Goal: Task Accomplishment & Management: Use online tool/utility

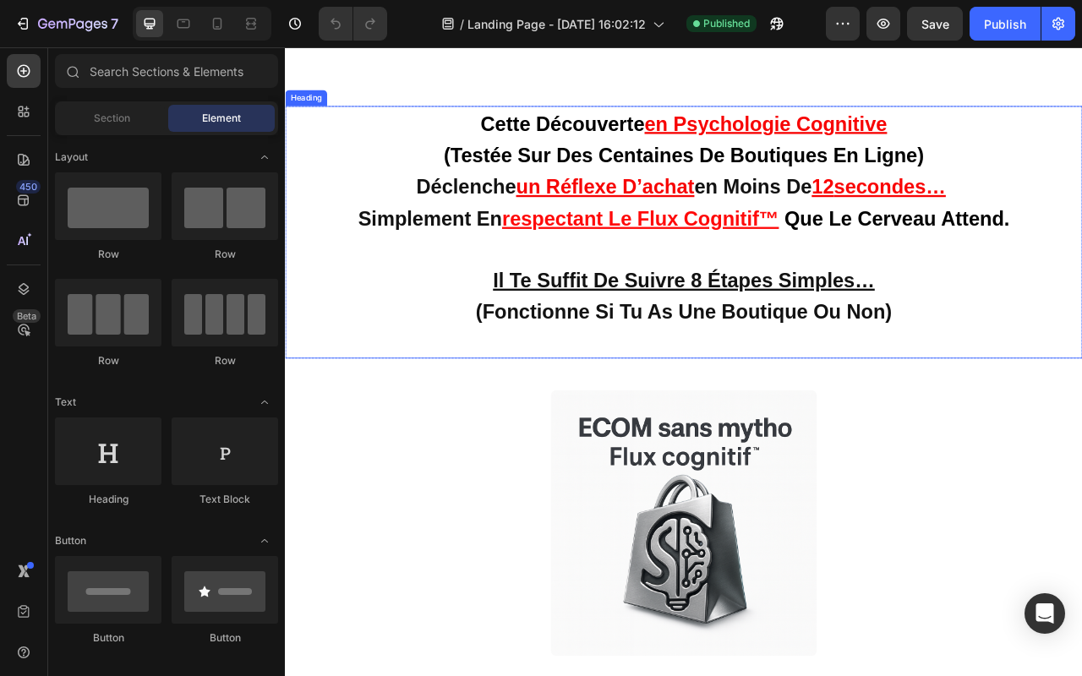
scroll to position [56, 0]
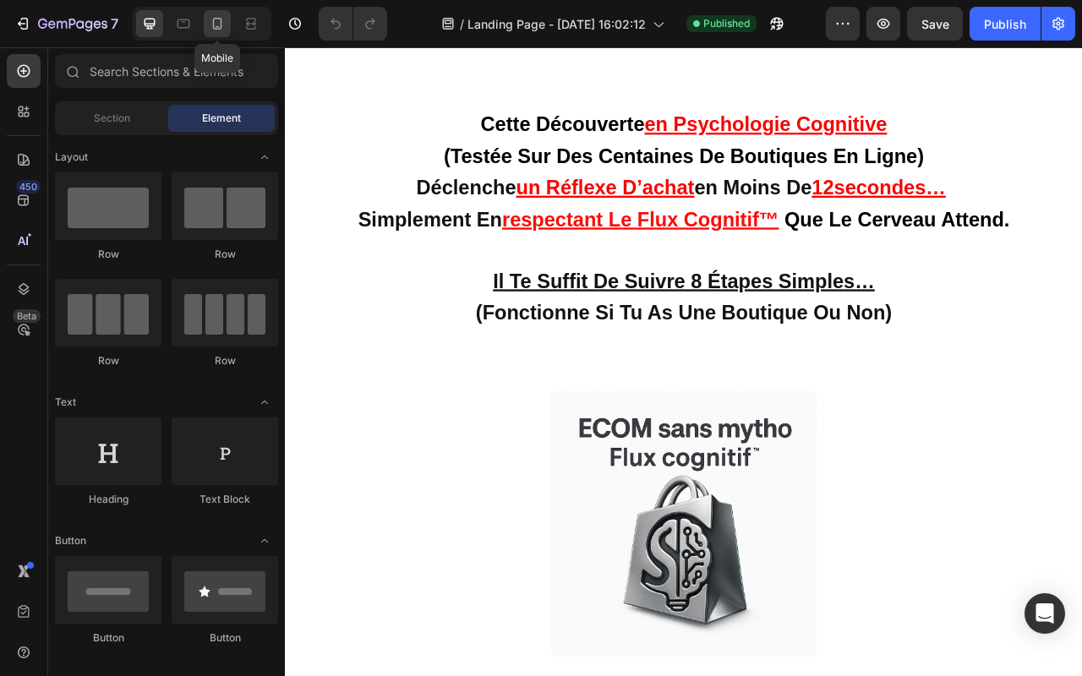
click at [227, 20] on div at bounding box center [217, 23] width 27 height 27
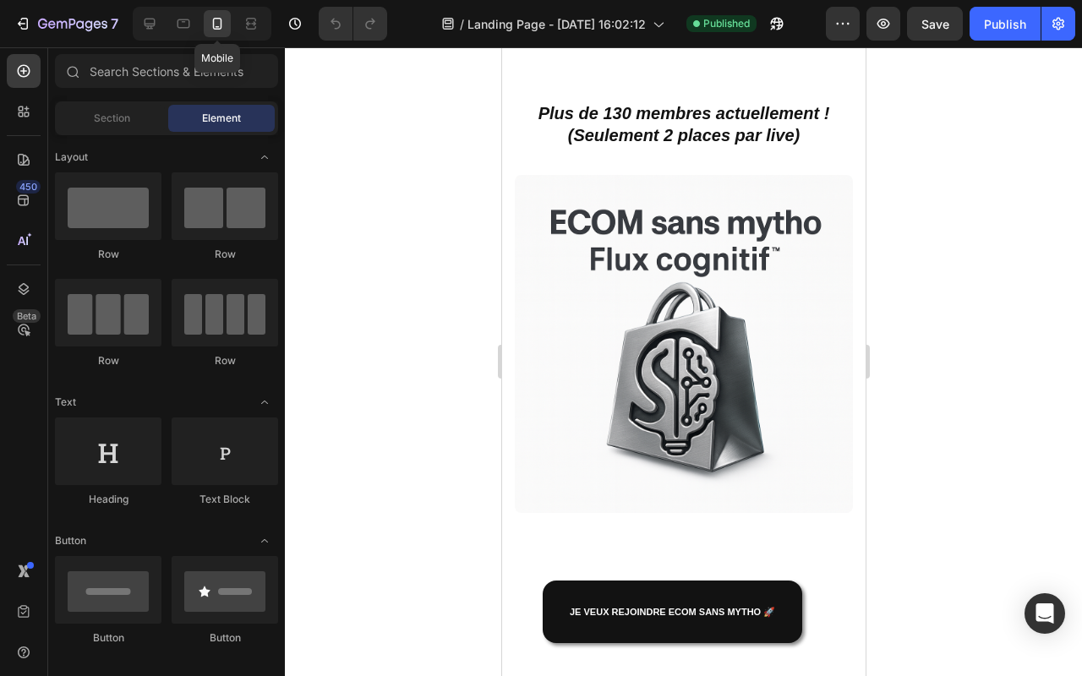
scroll to position [20, 0]
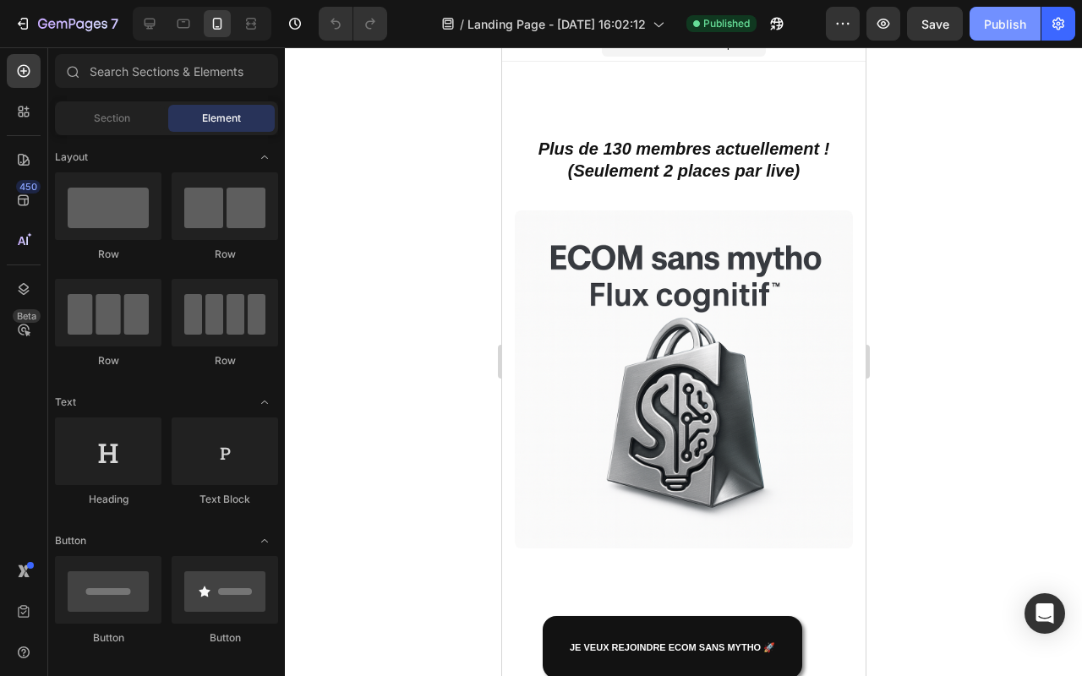
click at [1012, 28] on div "Publish" at bounding box center [1005, 24] width 42 height 18
click at [781, 36] on button "button" at bounding box center [777, 24] width 34 height 34
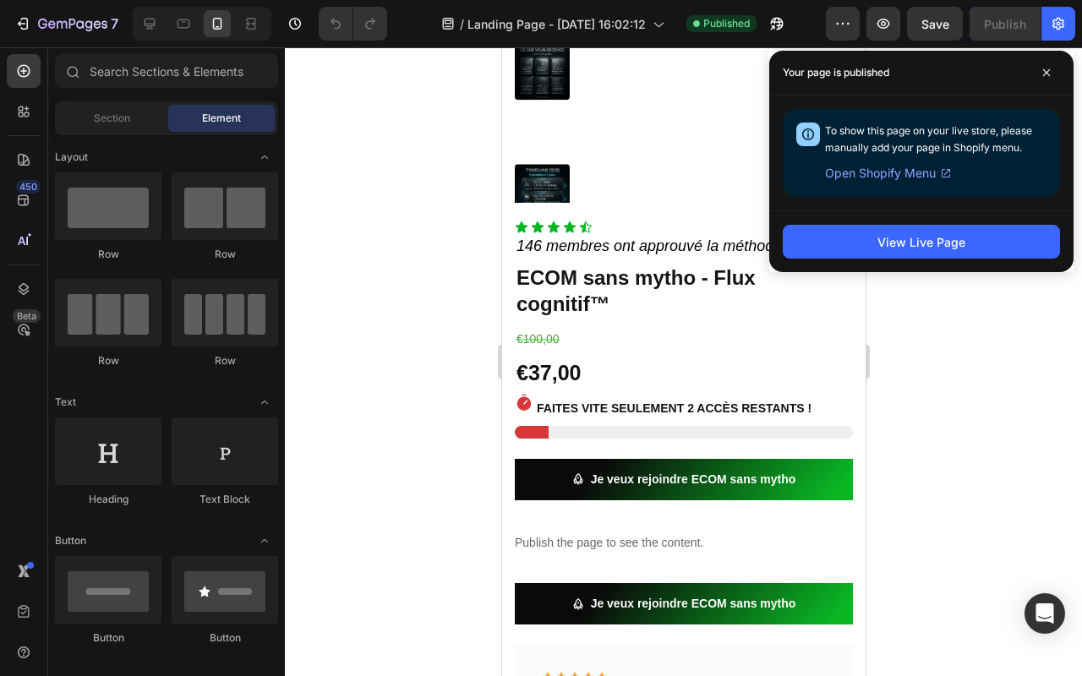
scroll to position [2090, 0]
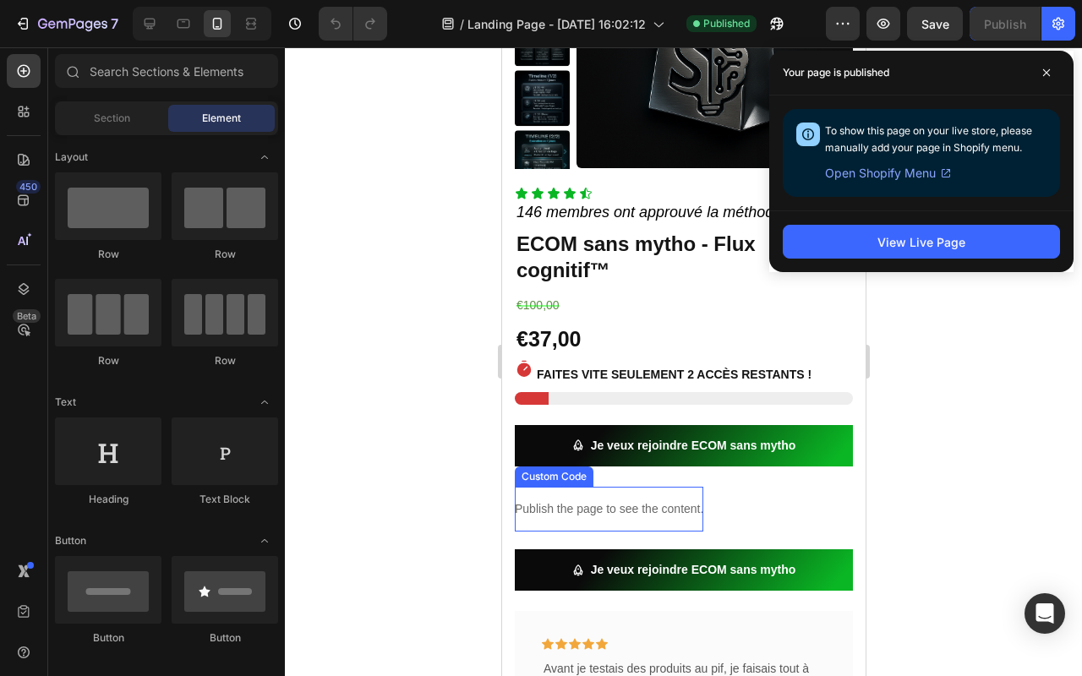
click at [618, 503] on p "Publish the page to see the content." at bounding box center [608, 510] width 189 height 18
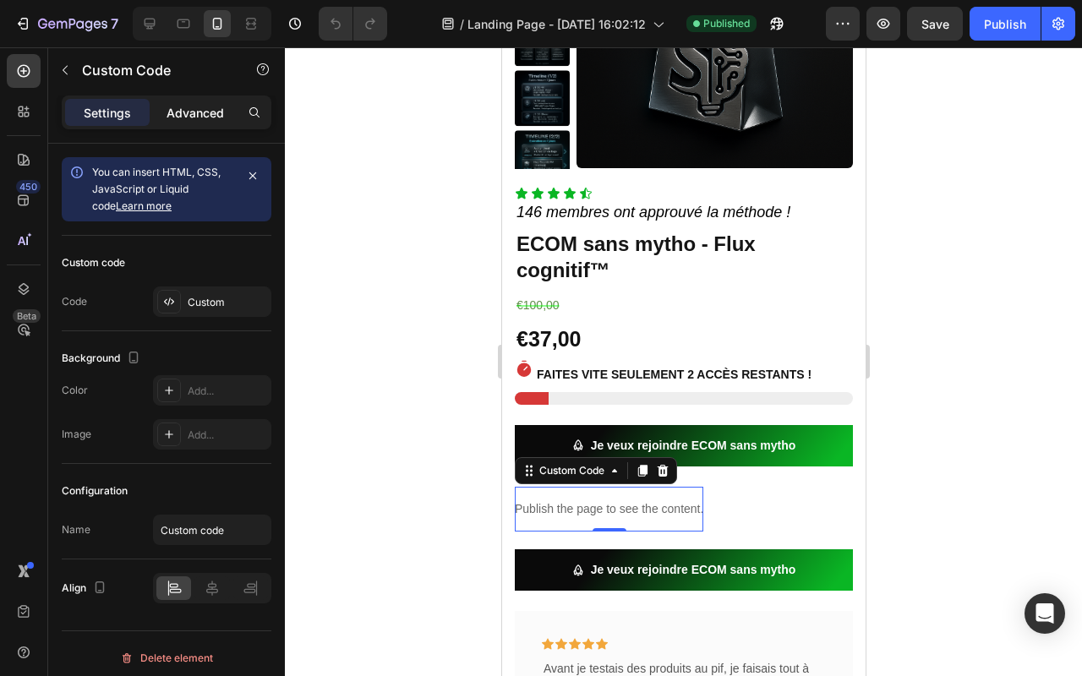
click at [181, 111] on p "Advanced" at bounding box center [195, 113] width 57 height 18
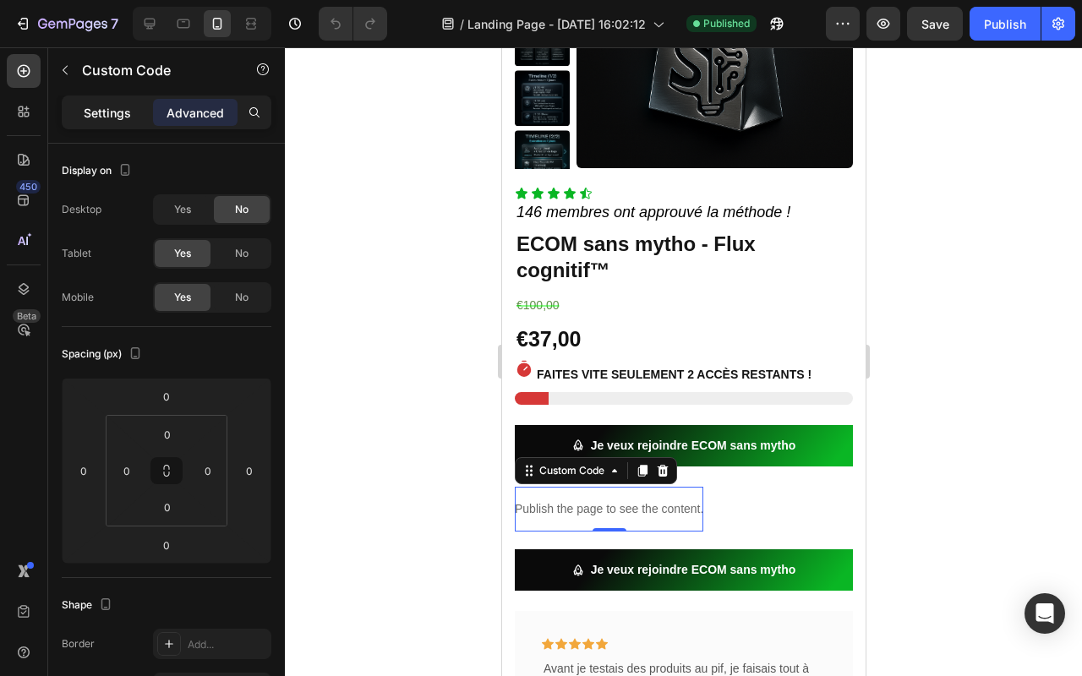
click at [111, 112] on p "Settings" at bounding box center [107, 113] width 47 height 18
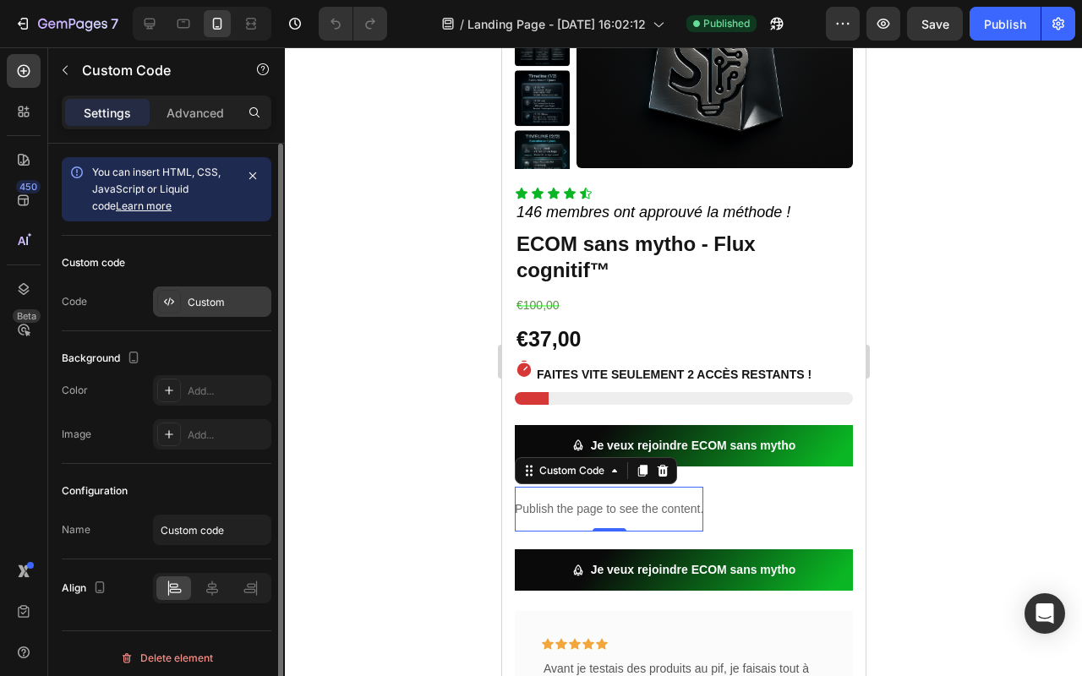
click at [218, 298] on div "Custom" at bounding box center [227, 302] width 79 height 15
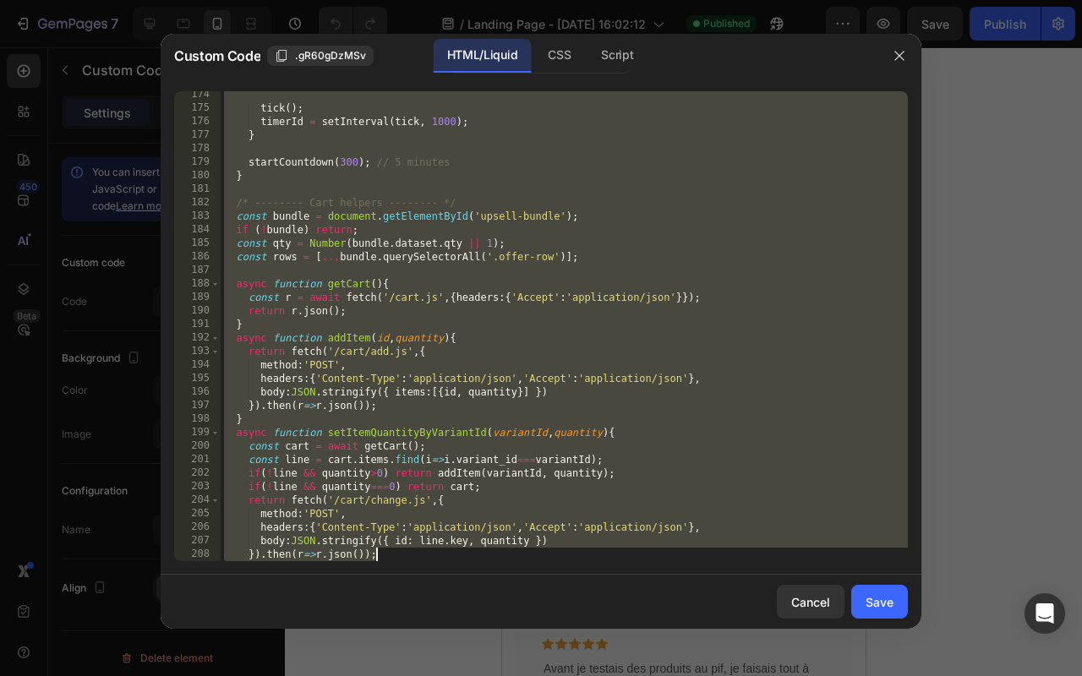
scroll to position [2953, 0]
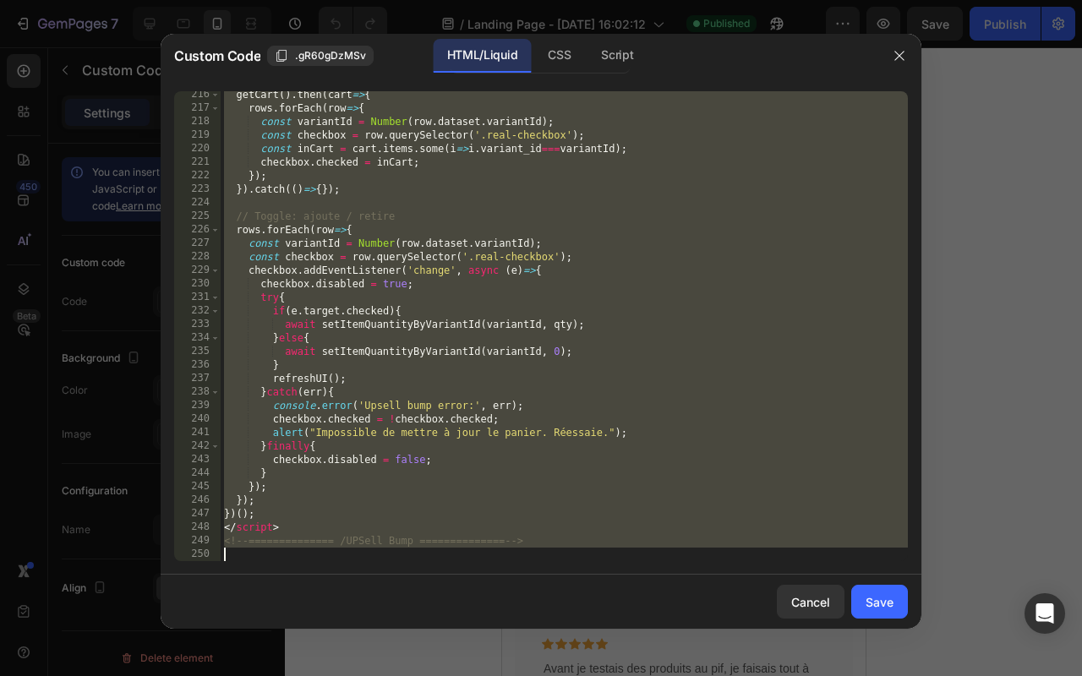
drag, startPoint x: 225, startPoint y: 94, endPoint x: 570, endPoint y: 673, distance: 674.2
click at [570, 673] on div "Custom Code .gR60gDzMSv HTML/Liquid CSS Script <!-- ============== UPSell Bump …" at bounding box center [541, 338] width 1082 height 676
type textarea "<!-- ============== /UPSell Bump ============== -->"
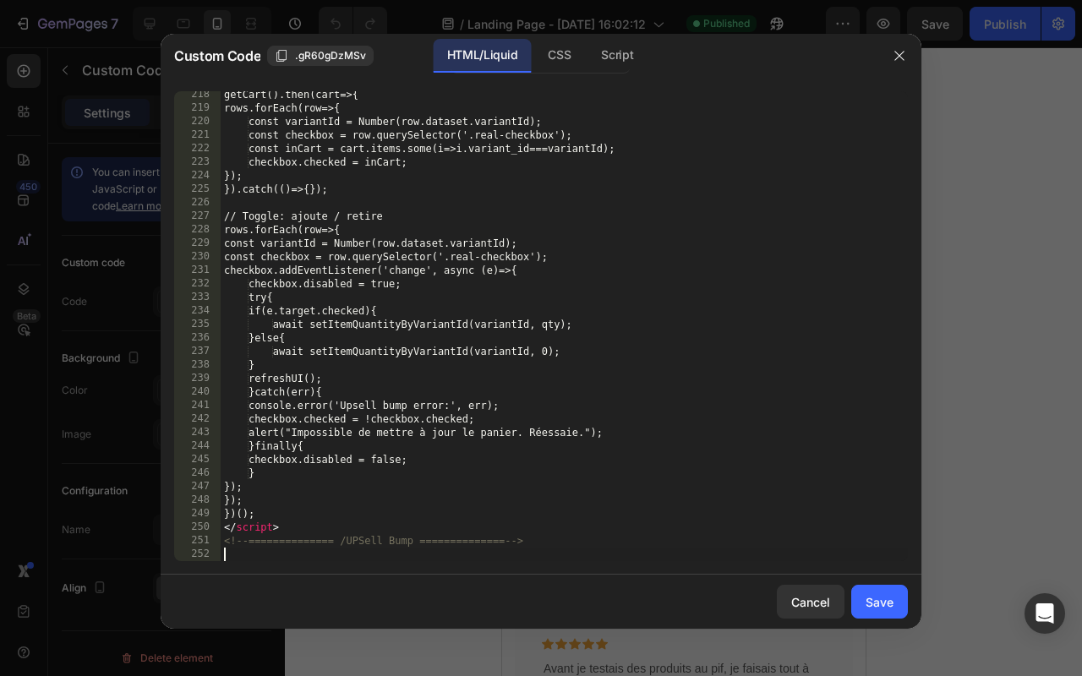
scroll to position [2980, 0]
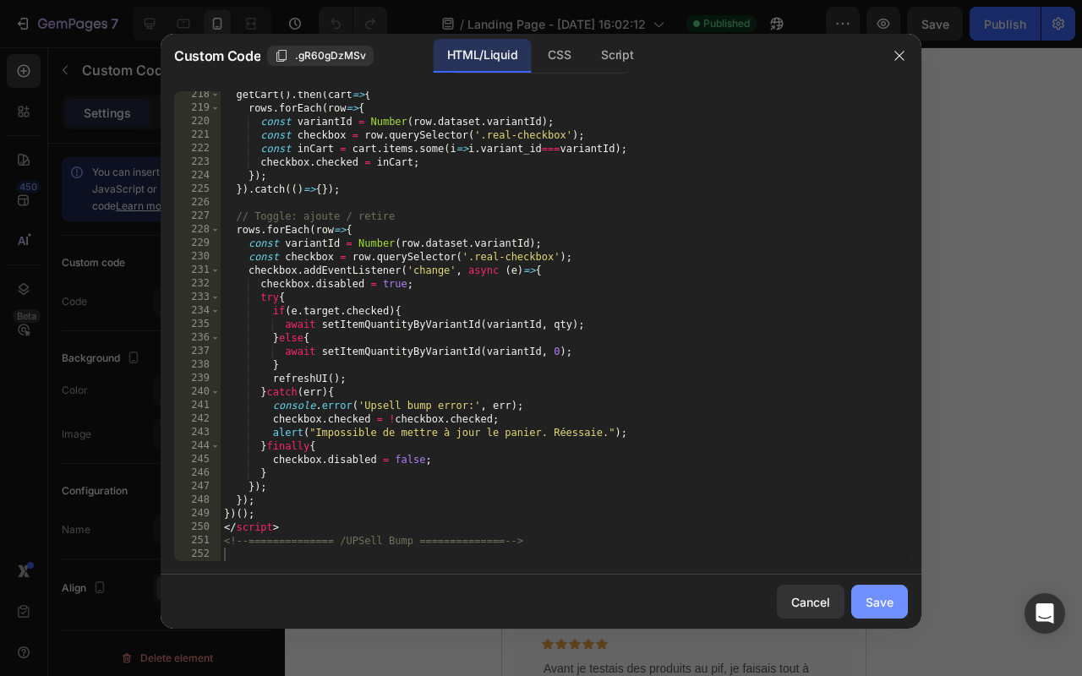
click at [873, 598] on div "Save" at bounding box center [880, 603] width 28 height 18
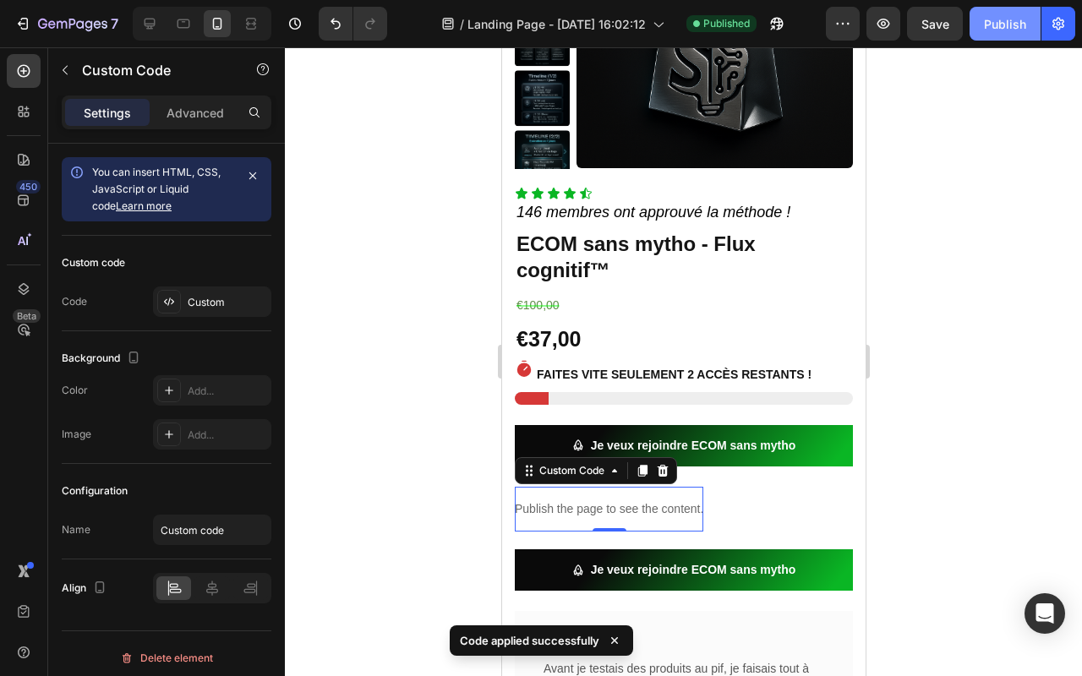
click at [1005, 25] on div "Publish" at bounding box center [1005, 24] width 42 height 18
